Goal: Task Accomplishment & Management: Manage account settings

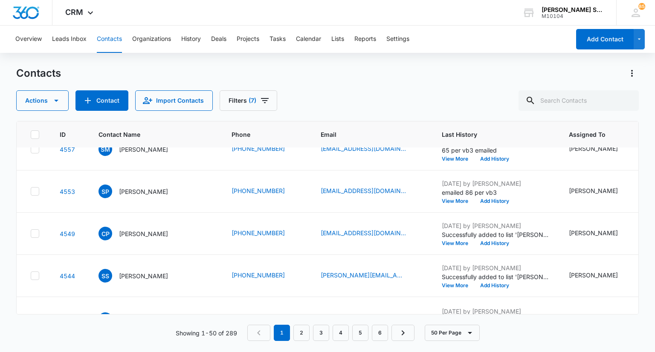
scroll to position [1783, 0]
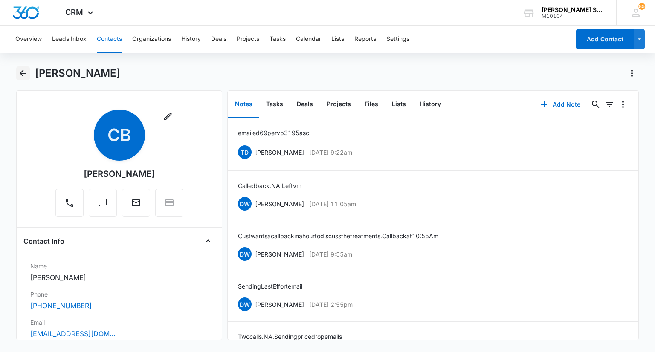
click at [22, 75] on icon "Back" at bounding box center [23, 73] width 7 height 7
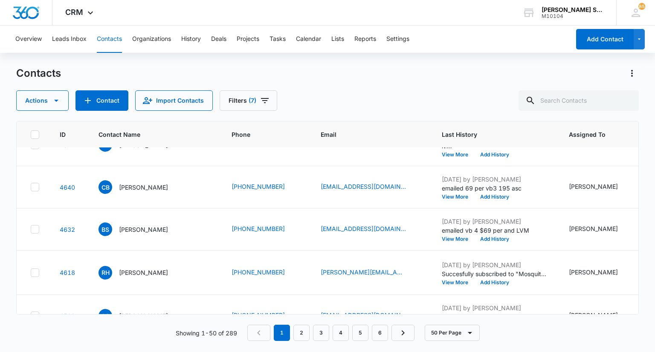
scroll to position [1442, 0]
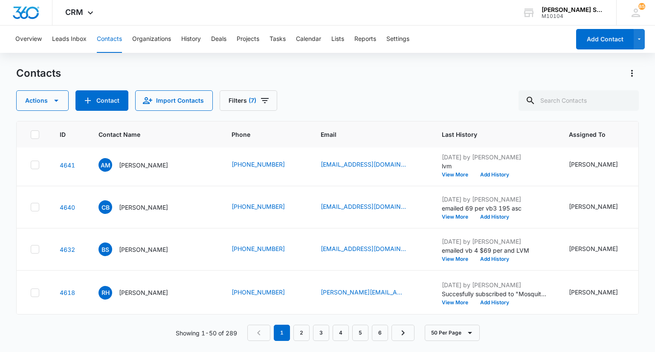
drag, startPoint x: 149, startPoint y: 200, endPoint x: 147, endPoint y: 192, distance: 7.9
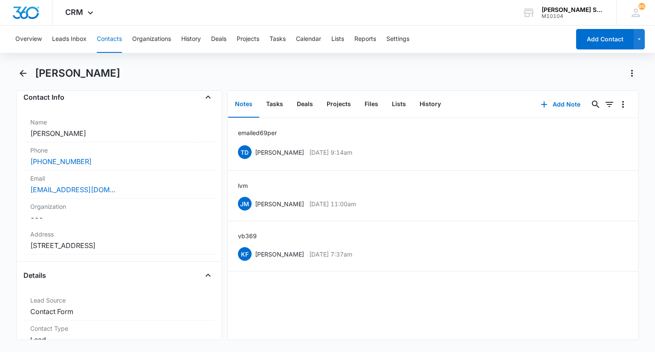
scroll to position [213, 0]
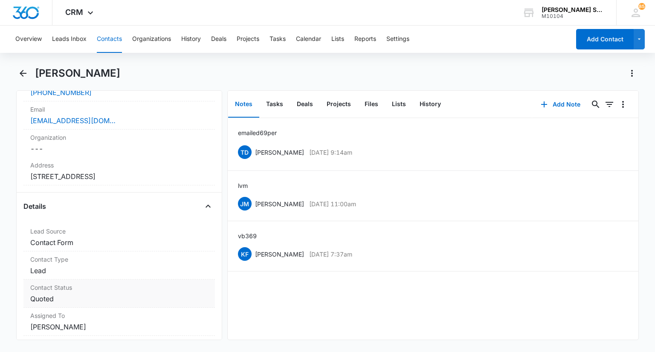
click at [75, 294] on dd "Cancel Save Changes Quoted" at bounding box center [118, 299] width 177 height 10
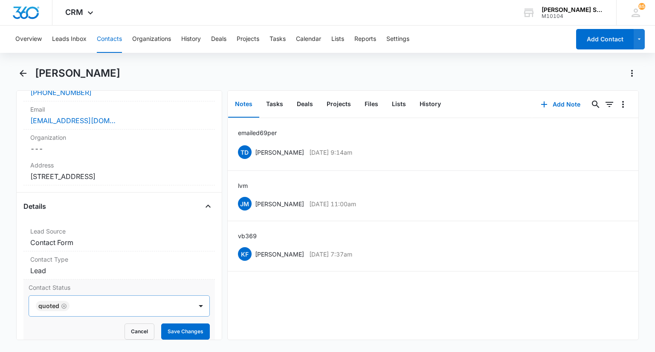
click at [63, 307] on icon "Remove Quoted" at bounding box center [64, 306] width 6 height 6
type input "n"
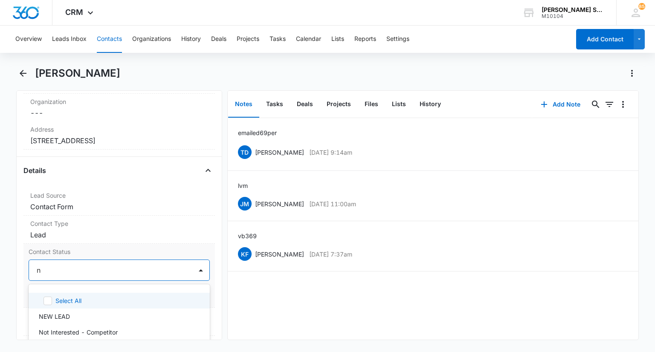
scroll to position [299, 0]
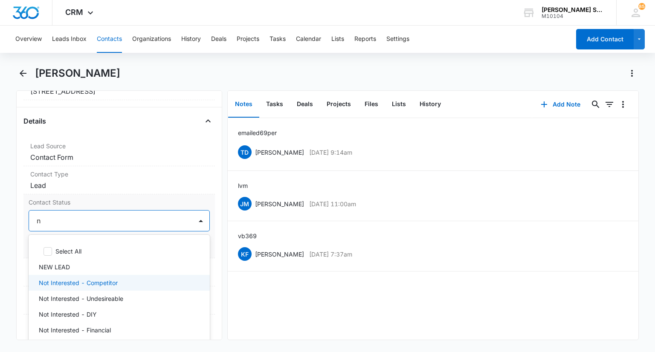
click at [81, 280] on p "Not Interested - Competitor" at bounding box center [78, 283] width 79 height 9
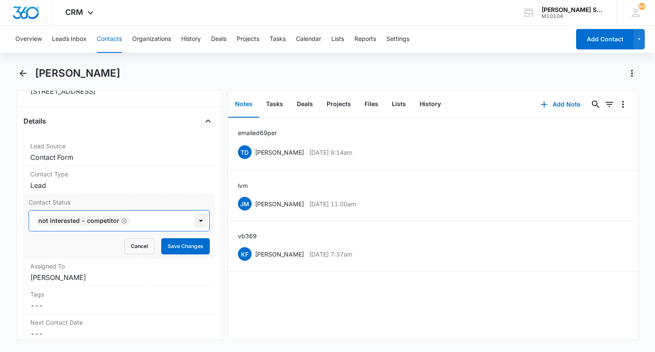
click at [196, 219] on div at bounding box center [201, 221] width 14 height 14
click at [181, 244] on button "Save Changes" at bounding box center [185, 246] width 49 height 16
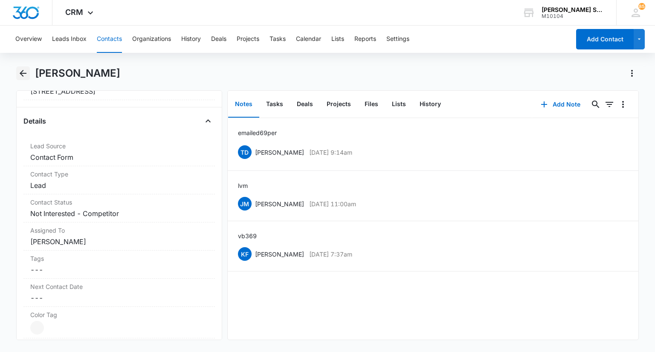
click at [22, 78] on button "Back" at bounding box center [22, 74] width 13 height 14
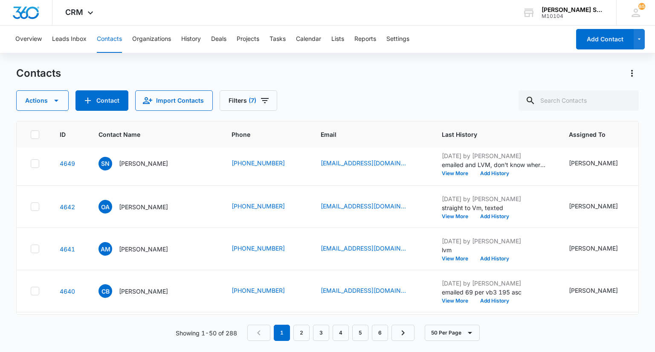
scroll to position [1271, 0]
